Goal: Task Accomplishment & Management: Manage account settings

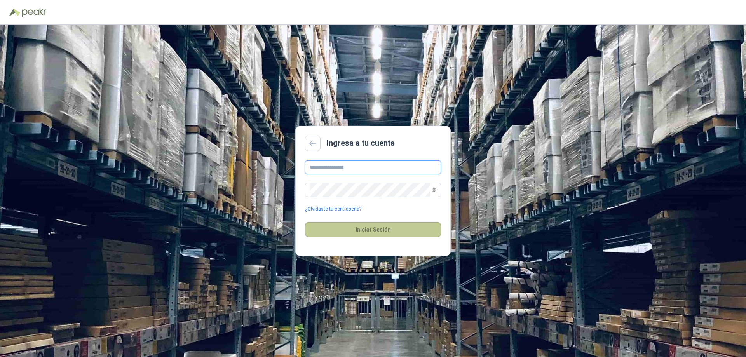
type input "**********"
click at [380, 226] on button "Iniciar Sesión" at bounding box center [373, 229] width 136 height 15
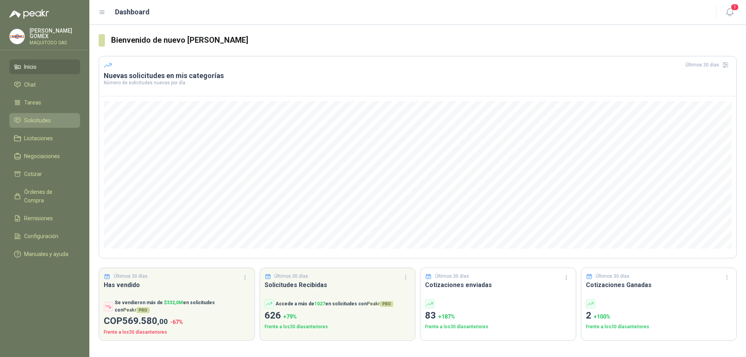
click at [42, 117] on span "Solicitudes" at bounding box center [37, 120] width 27 height 9
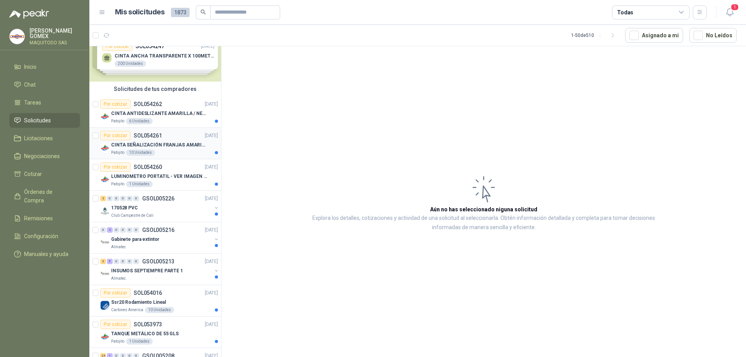
scroll to position [39, 0]
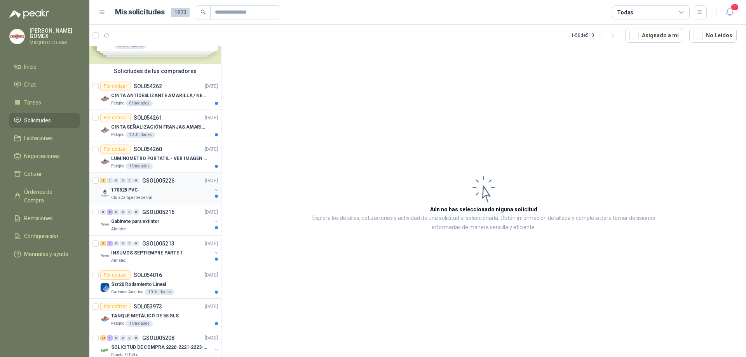
click at [213, 194] on div at bounding box center [216, 193] width 6 height 12
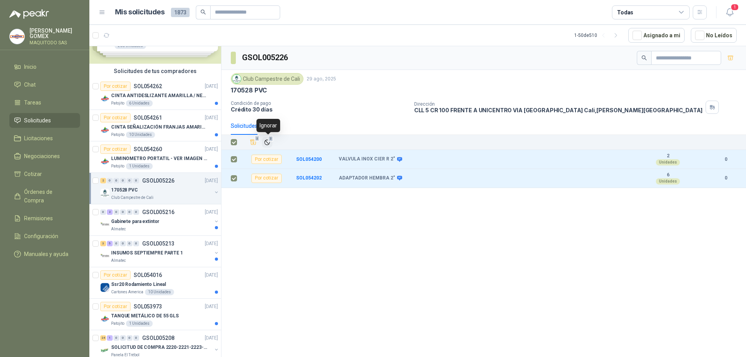
click at [267, 143] on icon "Ignorar" at bounding box center [267, 142] width 7 height 7
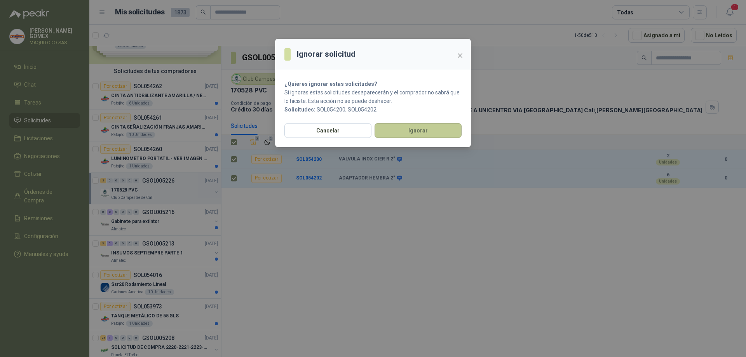
click at [406, 127] on button "Ignorar" at bounding box center [418, 130] width 87 height 15
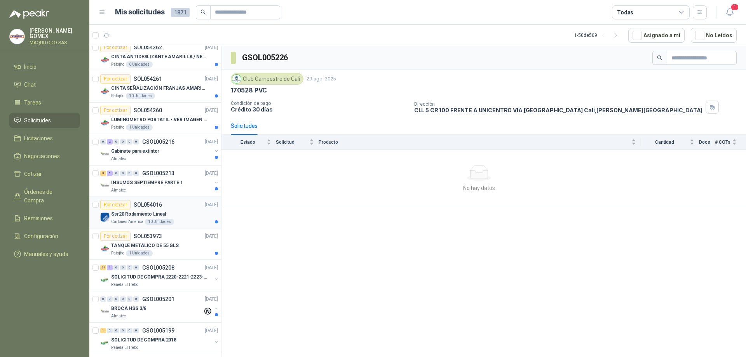
scroll to position [155, 0]
